Goal: Task Accomplishment & Management: Complete application form

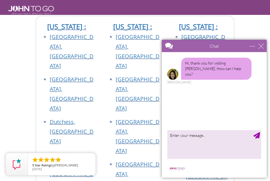
scroll to position [2958, 0]
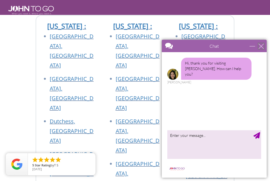
click at [262, 47] on div "close" at bounding box center [261, 46] width 6 height 6
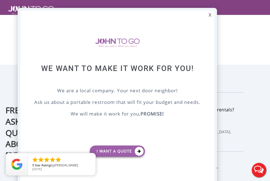
scroll to position [2511, 0]
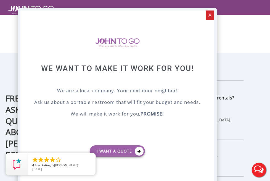
click at [214, 13] on div "X" at bounding box center [210, 14] width 9 height 9
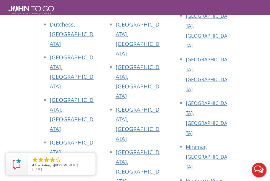
scroll to position [2957, 0]
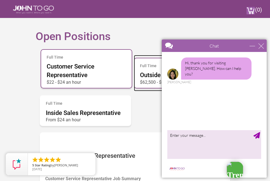
click at [140, 78] on span "Outside Sales Representative" at bounding box center [179, 74] width 79 height 7
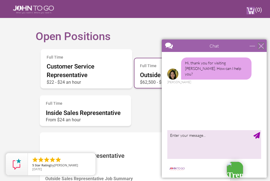
click at [261, 46] on div "close" at bounding box center [261, 46] width 6 height 6
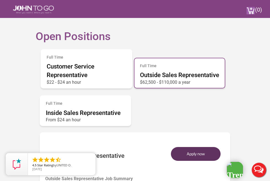
click at [217, 147] on button "Apply now" at bounding box center [196, 154] width 50 height 14
